Goal: Task Accomplishment & Management: Complete application form

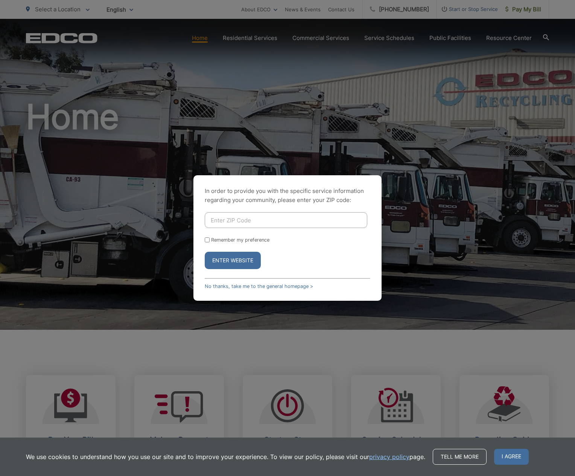
click at [234, 220] on input "Enter ZIP Code" at bounding box center [286, 220] width 163 height 16
type input "92078"
click at [216, 235] on form "92078 Remember my preference Enter Website" at bounding box center [288, 240] width 166 height 57
click at [217, 238] on label "Remember my preference" at bounding box center [240, 240] width 58 height 6
click at [210, 238] on input "Remember my preference" at bounding box center [207, 239] width 5 height 5
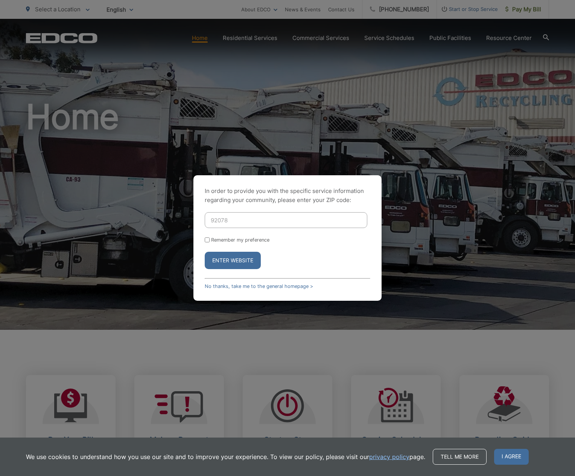
checkbox input "true"
click at [224, 264] on button "Enter Website" at bounding box center [233, 260] width 56 height 17
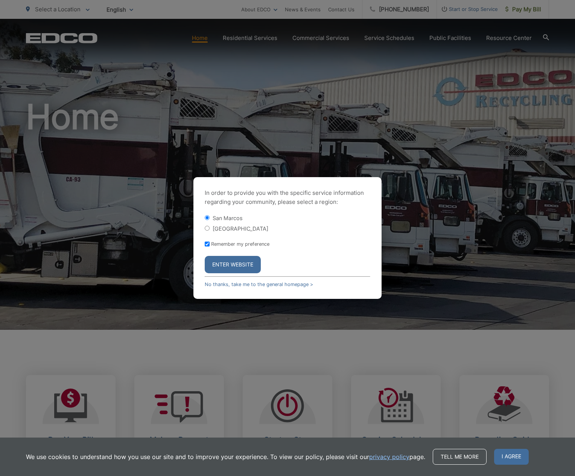
click at [238, 260] on button "Enter Website" at bounding box center [233, 264] width 56 height 17
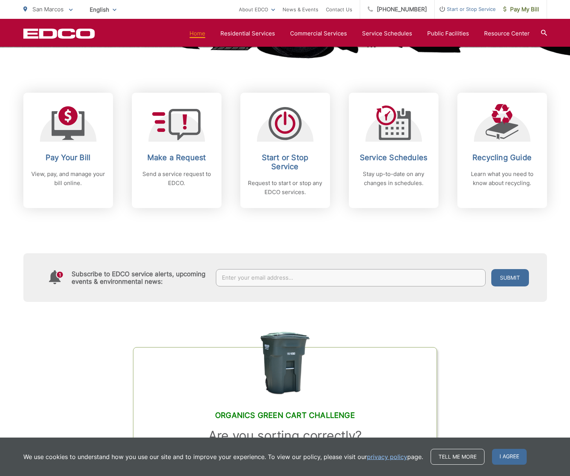
scroll to position [301, 0]
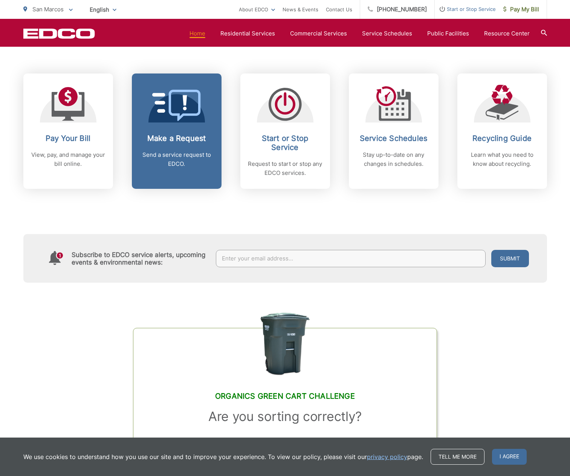
click at [178, 131] on link "Make a Request Send a service request to EDCO." at bounding box center [177, 130] width 90 height 115
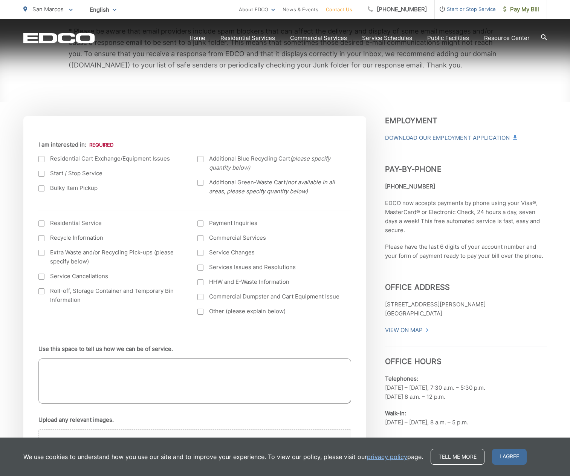
scroll to position [226, 0]
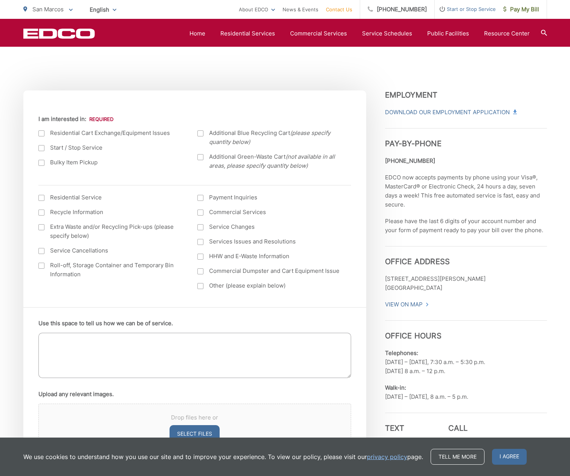
click at [42, 133] on div at bounding box center [41, 133] width 6 height 6
click at [0, 0] on input "I am interested in:" at bounding box center [0, 0] width 0 height 0
click at [118, 341] on textarea "Use this space to tell us how we can be of service." at bounding box center [194, 355] width 313 height 45
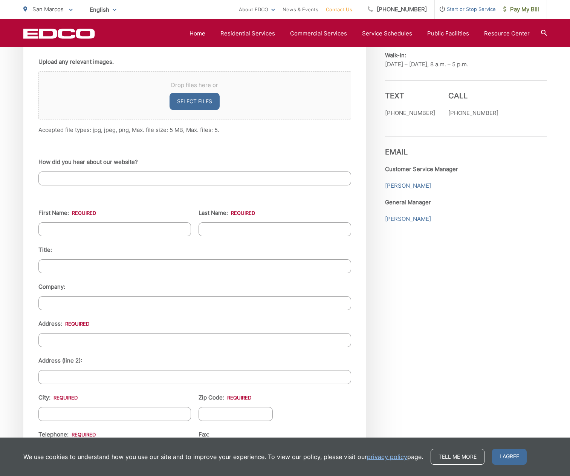
scroll to position [678, 0]
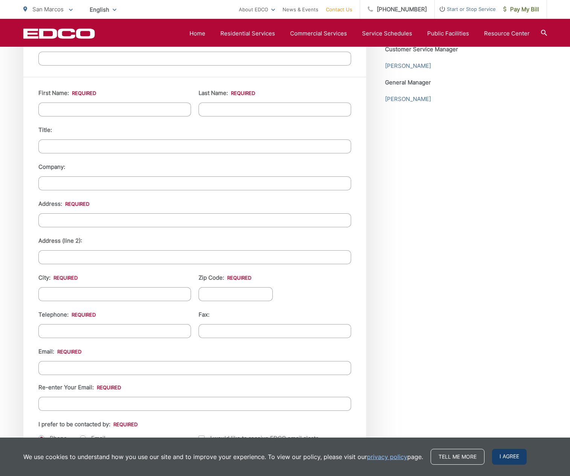
click at [504, 459] on span "I agree" at bounding box center [509, 456] width 35 height 16
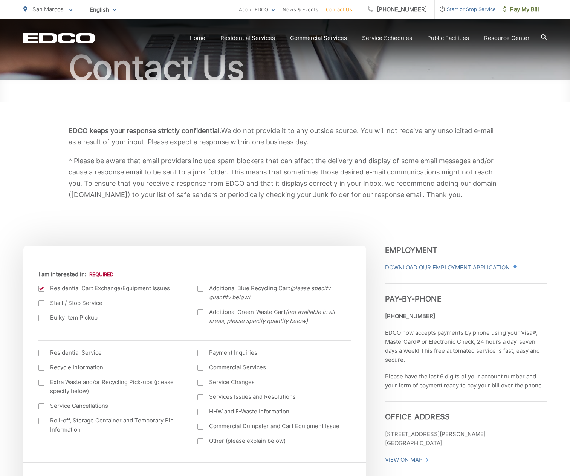
scroll to position [151, 0]
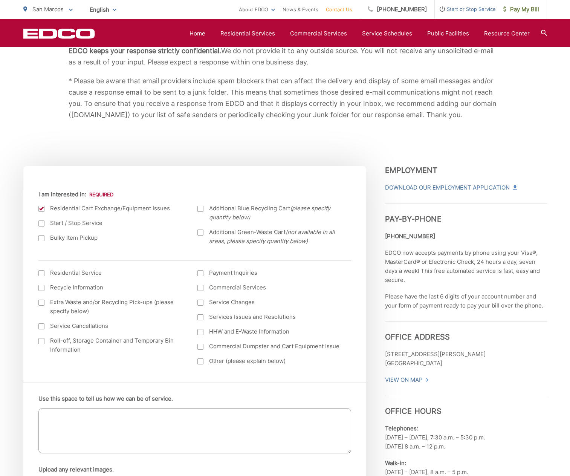
click at [143, 414] on textarea "Use this space to tell us how we can be of service." at bounding box center [194, 430] width 313 height 45
click at [146, 419] on textarea "Use this space to tell us how we can be of service." at bounding box center [194, 430] width 313 height 45
click at [262, 424] on textarea "Use this space to tell us how we can be of service." at bounding box center [194, 430] width 313 height 45
click at [87, 425] on textarea "Use this space to tell us how we can be of service." at bounding box center [194, 430] width 313 height 45
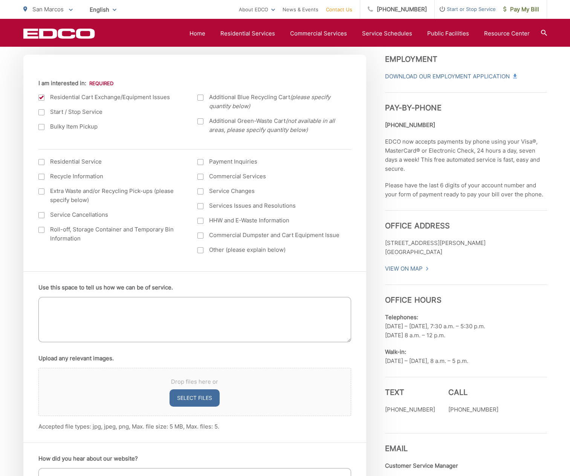
scroll to position [264, 0]
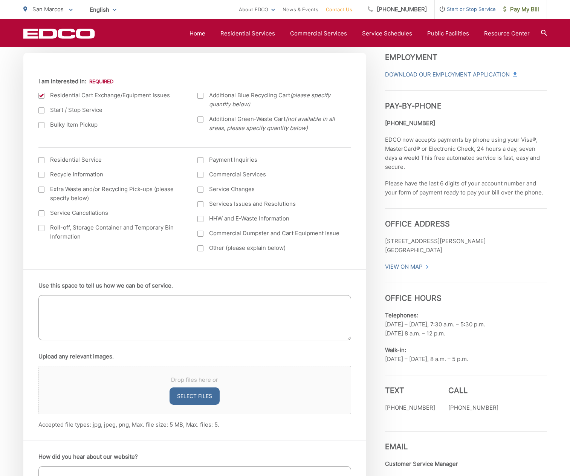
click at [74, 321] on textarea "Use this space to tell us how we can be of service." at bounding box center [194, 317] width 313 height 45
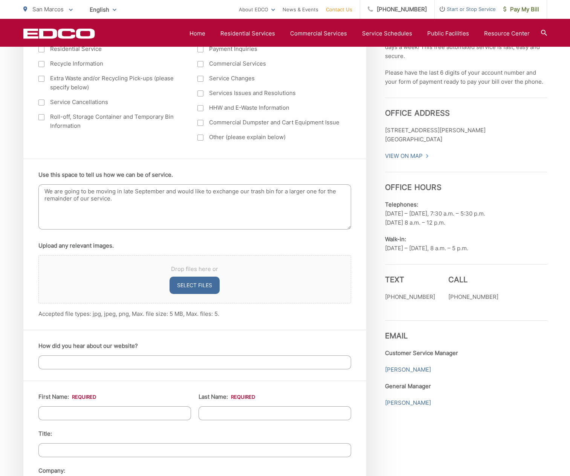
scroll to position [377, 0]
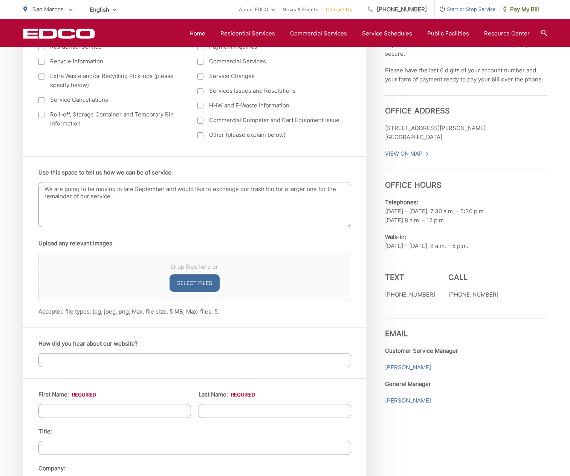
type textarea "We are going to be moving in late September and would like to exchange our tras…"
click at [124, 412] on input "First Name: *" at bounding box center [114, 411] width 153 height 14
type input "Kerri"
type input "Knight"
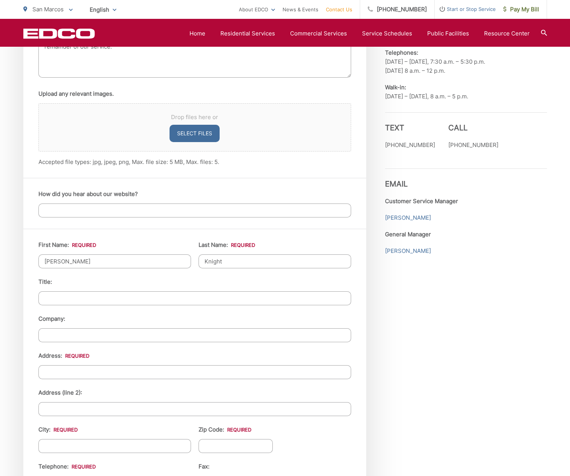
scroll to position [527, 0]
click at [81, 373] on input "Address: *" at bounding box center [194, 371] width 313 height 14
click at [78, 371] on input "1239 Highbkluff Ave" at bounding box center [194, 371] width 313 height 14
type input "1239 Highbluff Ave"
click at [91, 410] on input "Address (line 2):" at bounding box center [194, 408] width 313 height 14
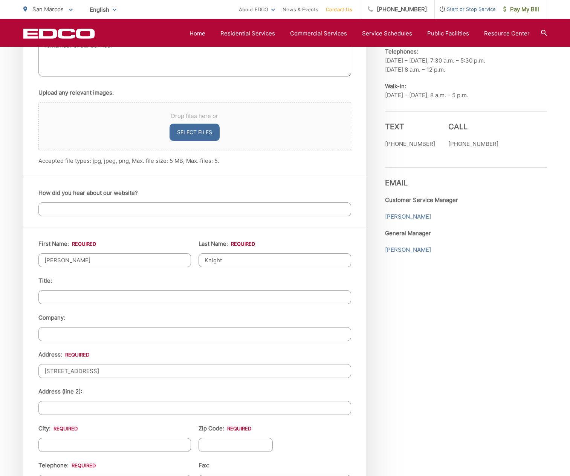
click at [101, 449] on input "City: *" at bounding box center [114, 445] width 153 height 14
type input "San Marcos"
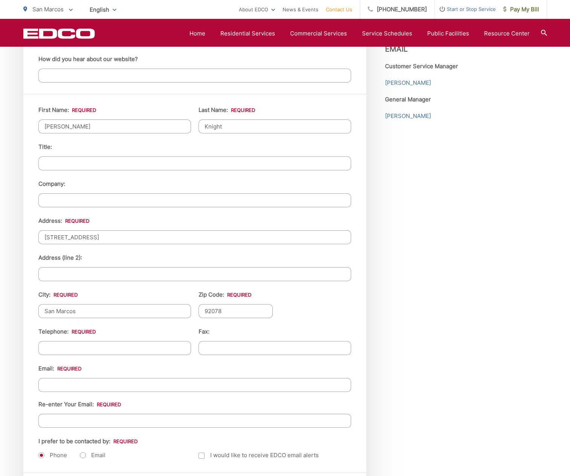
scroll to position [678, 0]
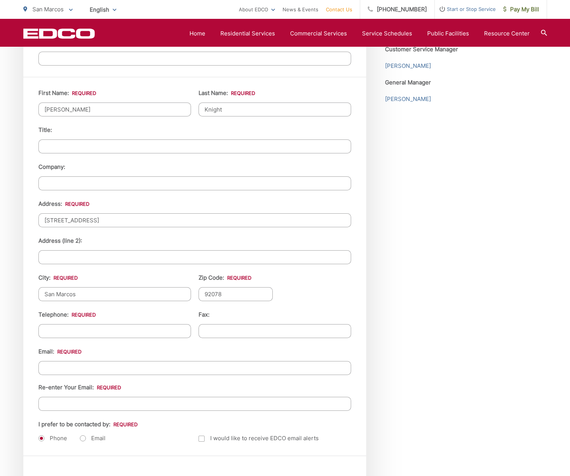
type input "92078"
click at [77, 332] on input "(___) ___-____" at bounding box center [114, 331] width 153 height 14
type input "(703) 606-7552"
click at [74, 368] on input "Email *" at bounding box center [194, 368] width 313 height 14
type input "knight.kerri@gmail.com"
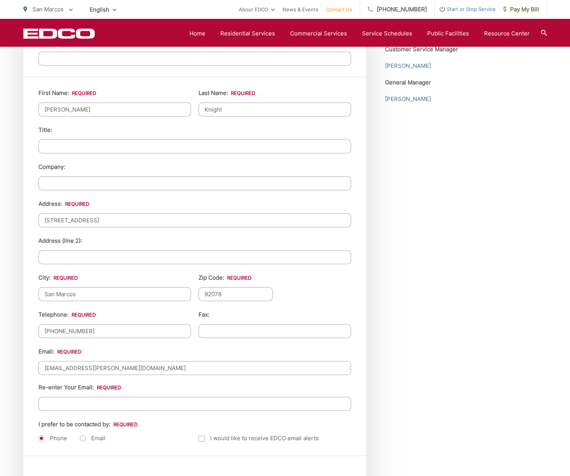
click at [89, 407] on input "Re-enter Your Email:" at bounding box center [194, 404] width 313 height 14
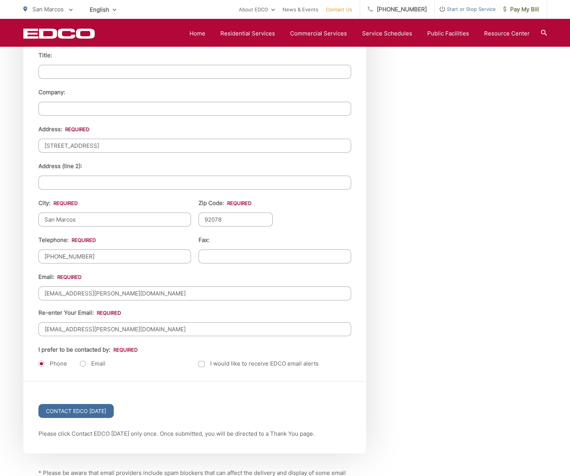
scroll to position [753, 0]
type input "knight.kerri@gmail.com"
click at [86, 362] on label "Email" at bounding box center [93, 363] width 26 height 8
radio input "true"
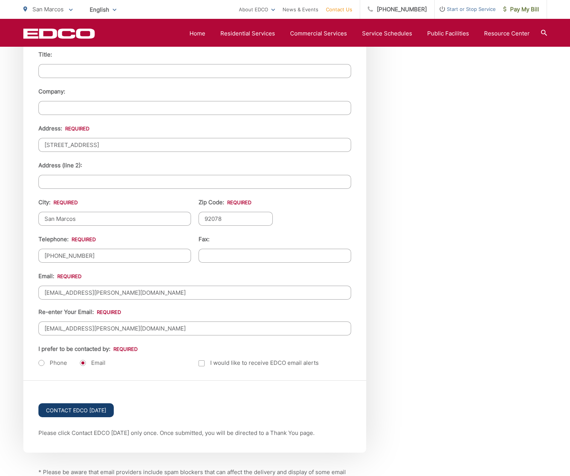
click at [82, 409] on input "Contact EDCO Today" at bounding box center [75, 410] width 75 height 14
